Goal: Information Seeking & Learning: Learn about a topic

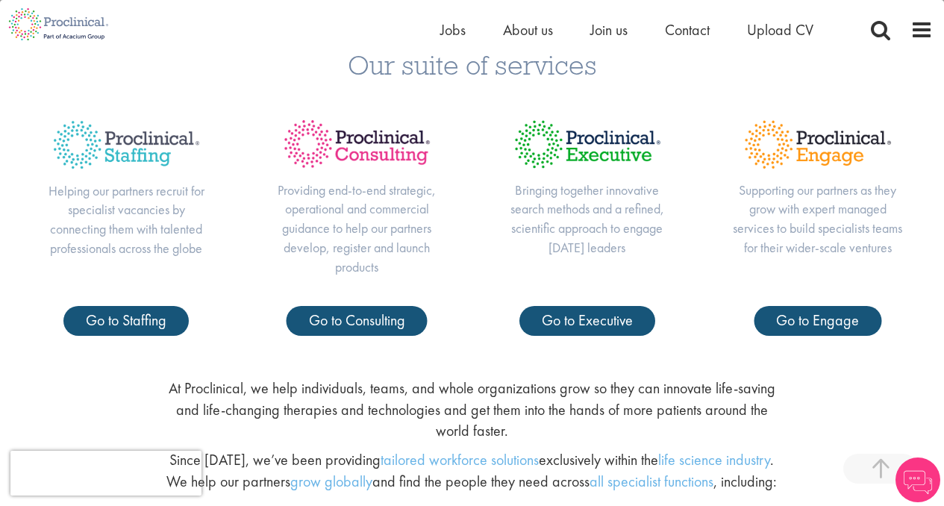
scroll to position [574, 0]
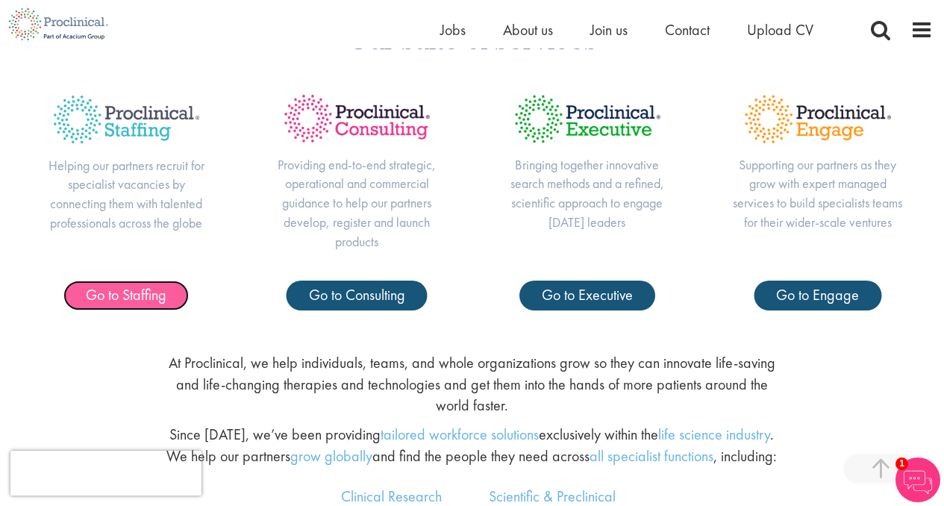
click at [133, 306] on link "Go to Staffing" at bounding box center [125, 295] width 125 height 30
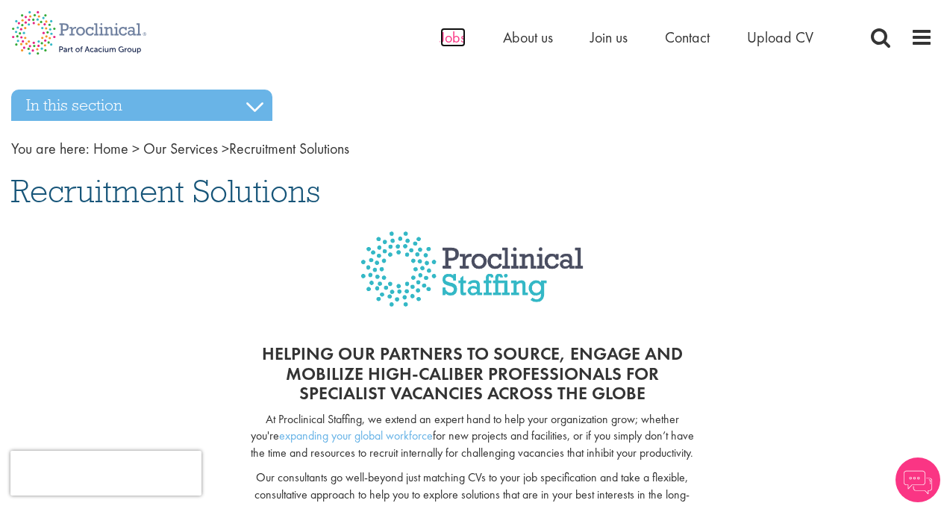
click at [451, 30] on span "Jobs" at bounding box center [452, 37] width 25 height 19
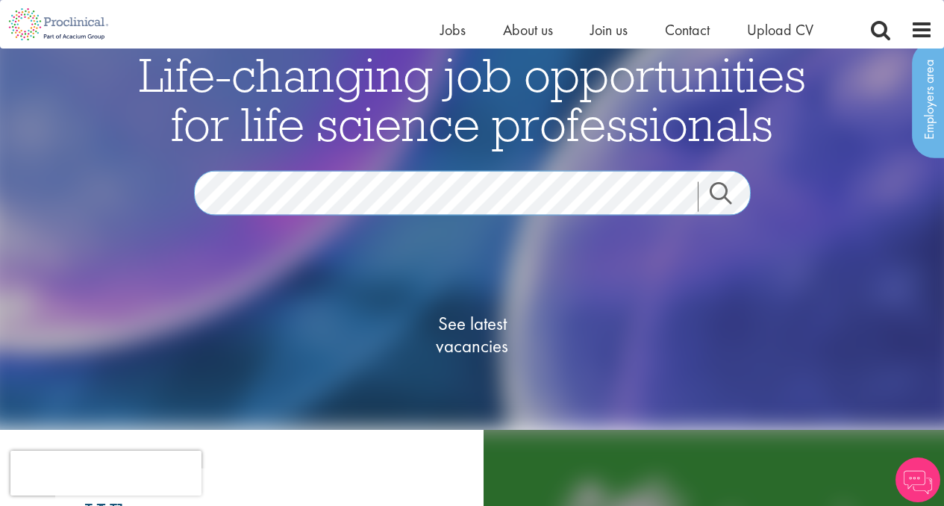
scroll to position [49, 0]
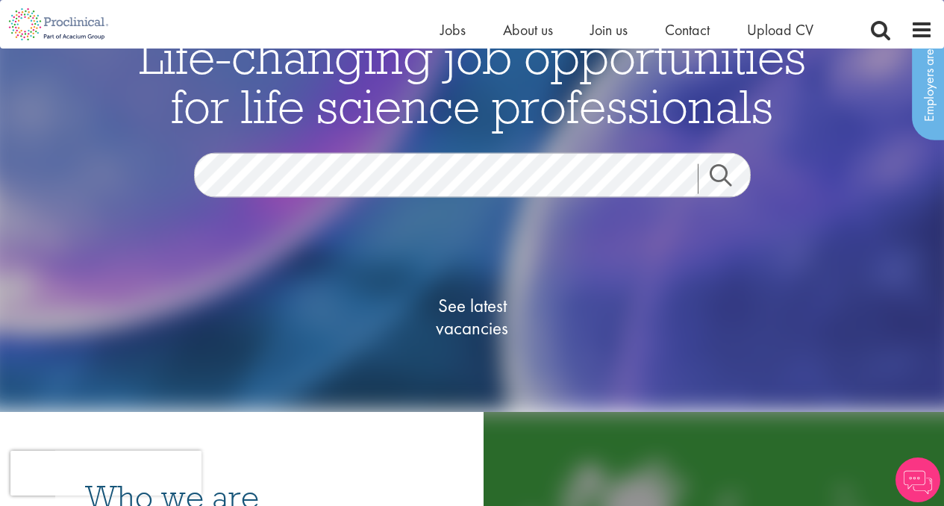
scroll to position [49, 0]
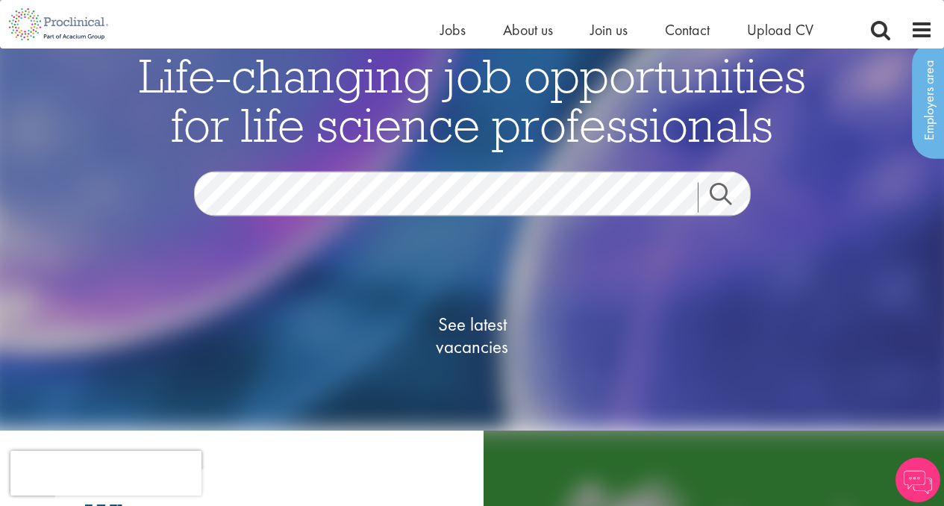
click at [398, 170] on div "Life-changing job opportunities for life science professionals Jobs Search See …" at bounding box center [472, 236] width 746 height 372
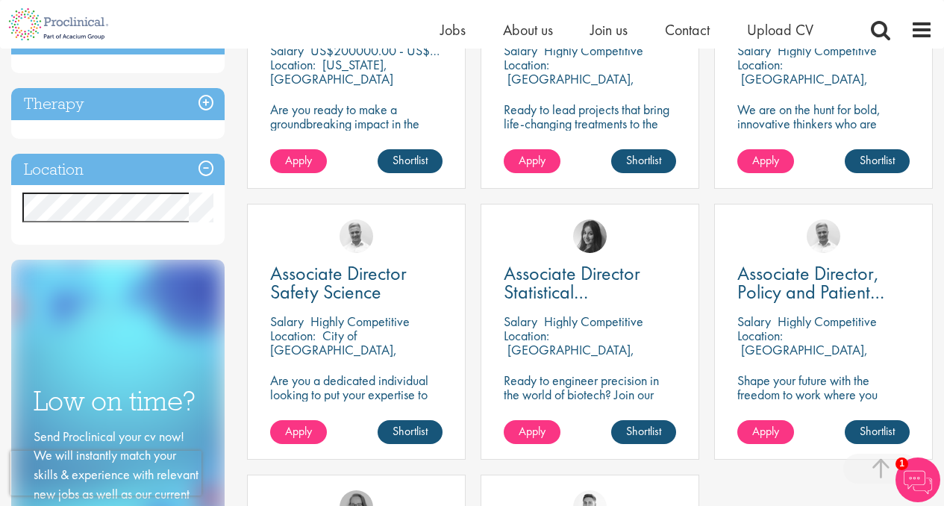
scroll to position [397, 0]
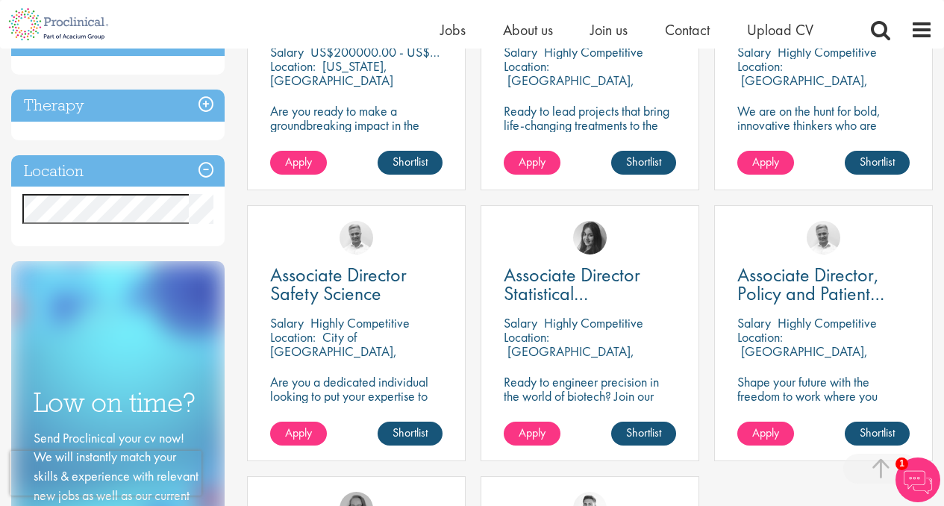
click at [357, 372] on div "Associate Director Safety Science Salary Highly Competitive Location: City of L…" at bounding box center [356, 333] width 219 height 256
click at [351, 292] on span "Associate Director Safety Science" at bounding box center [338, 284] width 137 height 44
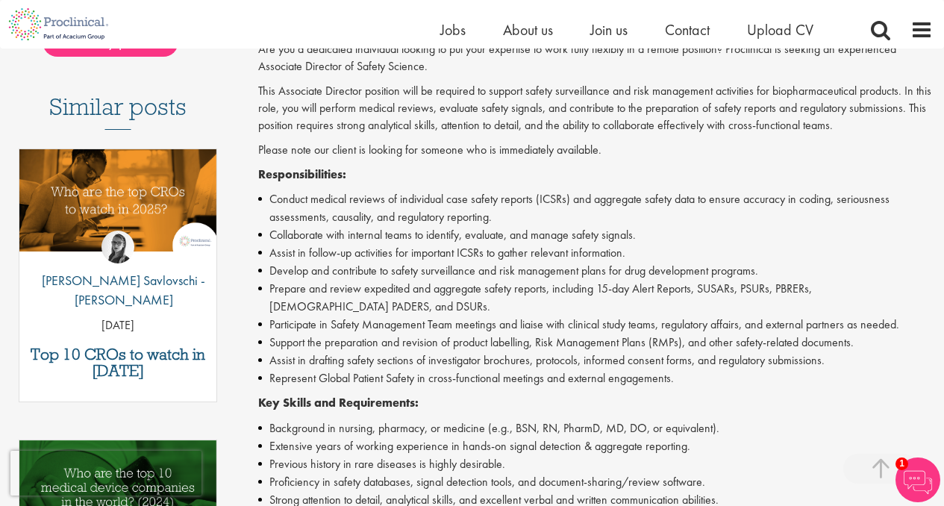
scroll to position [396, 0]
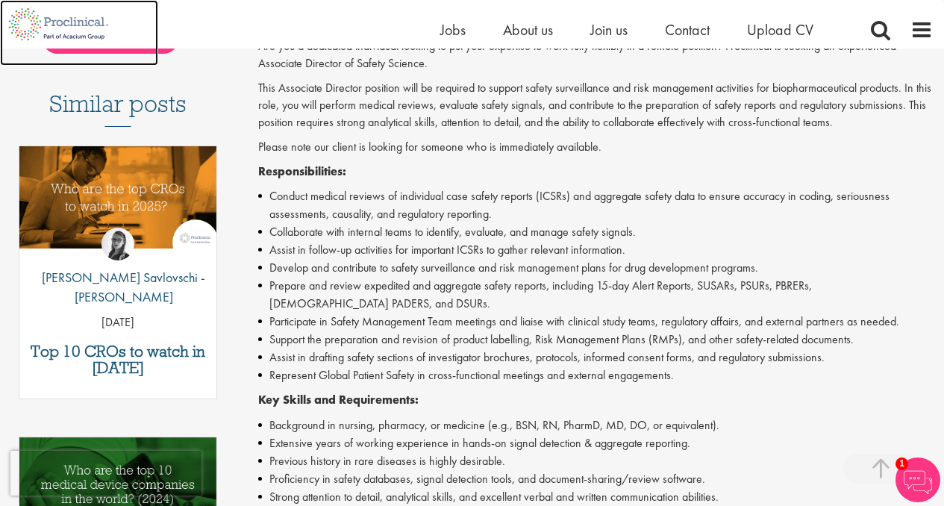
click at [75, 25] on img at bounding box center [58, 24] width 117 height 48
